Goal: Transaction & Acquisition: Purchase product/service

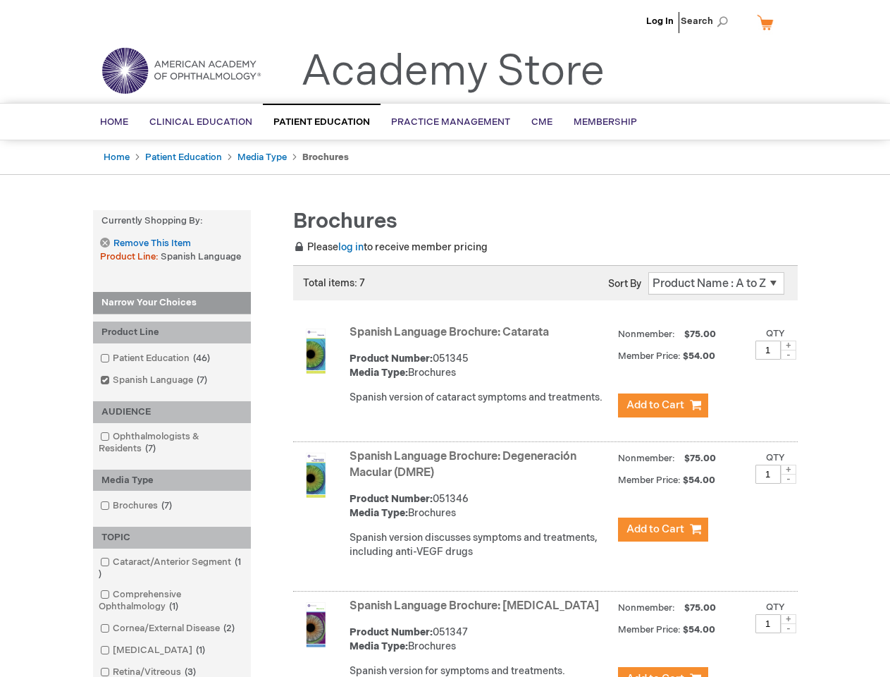
click at [708, 21] on span "Search" at bounding box center [708, 21] width 54 height 28
click at [172, 221] on strong "Currently Shopping by:" at bounding box center [172, 221] width 158 height 22
click at [172, 332] on div "Product Line" at bounding box center [172, 332] width 158 height 22
click at [172, 412] on div "AUDIENCE" at bounding box center [172, 412] width 158 height 22
click at [172, 480] on div "Media Type" at bounding box center [172, 480] width 158 height 22
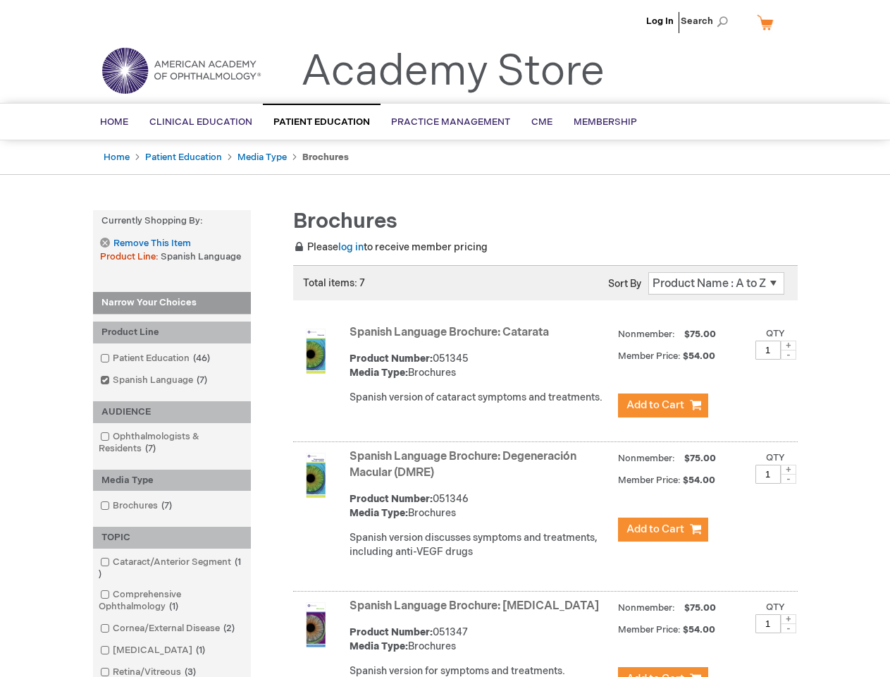
click at [172, 537] on div "TOPIC" at bounding box center [172, 538] width 158 height 22
click at [789, 345] on span at bounding box center [789, 345] width 16 height 10
type input "2"
